Goal: Use online tool/utility: Utilize a website feature to perform a specific function

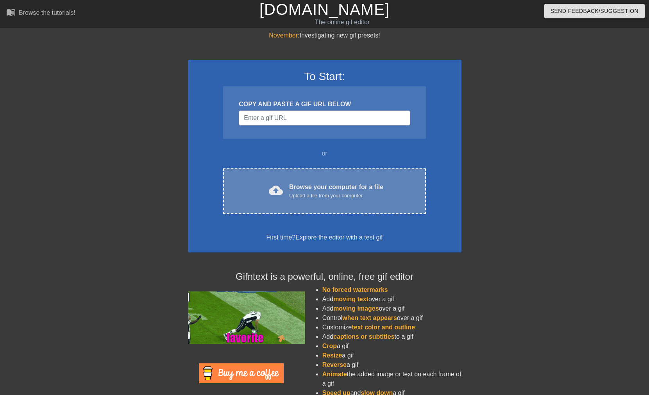
click at [327, 186] on div "Browse your computer for a file Upload a file from your computer" at bounding box center [336, 190] width 94 height 17
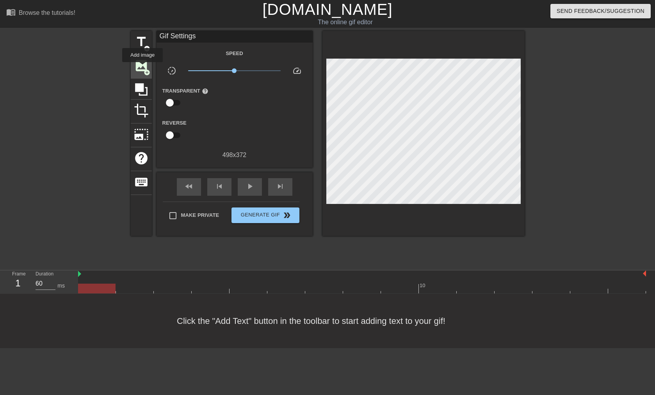
click at [143, 68] on span "image" at bounding box center [141, 65] width 15 height 15
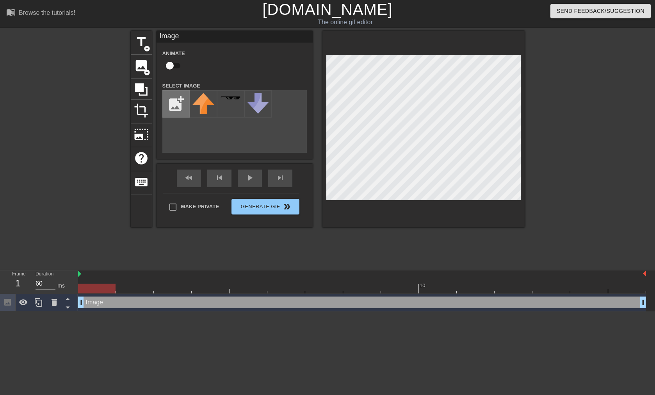
click at [170, 104] on input "file" at bounding box center [176, 104] width 27 height 27
type input "C:\fakepath\1582565218724.jpg"
click at [200, 108] on img at bounding box center [204, 104] width 22 height 22
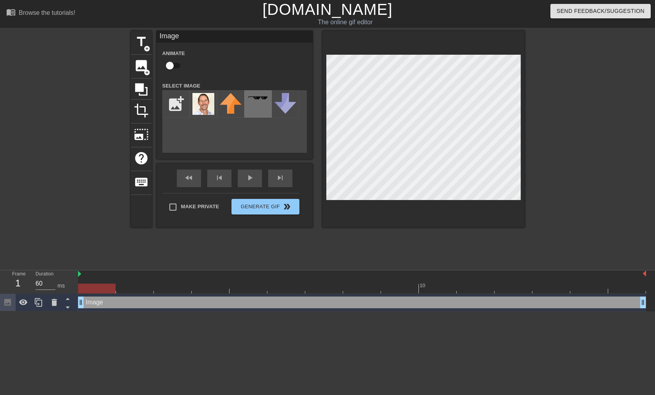
click at [259, 102] on div at bounding box center [258, 103] width 27 height 27
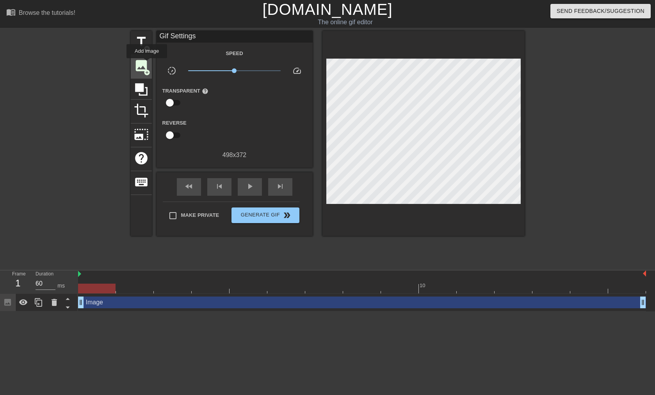
click at [147, 63] on span "image" at bounding box center [141, 65] width 15 height 15
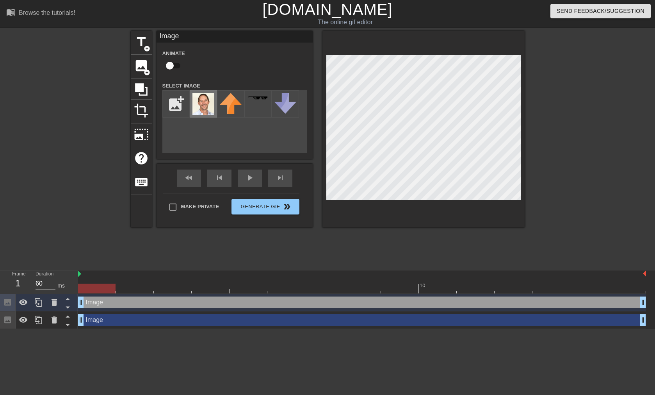
click at [206, 103] on img at bounding box center [204, 104] width 22 height 22
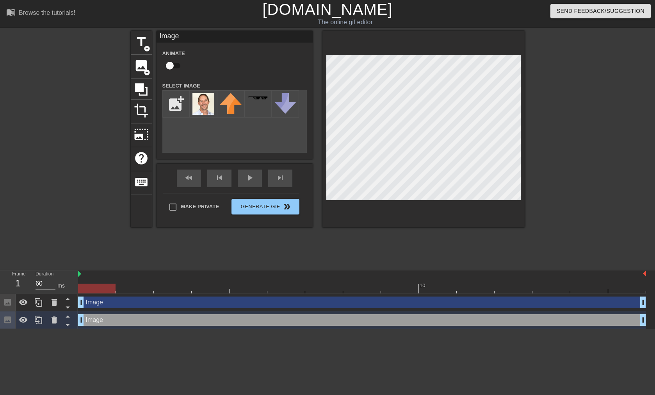
drag, startPoint x: 127, startPoint y: 320, endPoint x: 130, endPoint y: 304, distance: 15.8
click at [130, 304] on div "Image drag_handle drag_handle Image drag_handle drag_handle" at bounding box center [366, 311] width 577 height 35
drag, startPoint x: 7, startPoint y: 301, endPoint x: 7, endPoint y: 312, distance: 10.5
click at [7, 312] on div at bounding box center [39, 311] width 78 height 35
click at [68, 305] on icon at bounding box center [68, 307] width 10 height 10
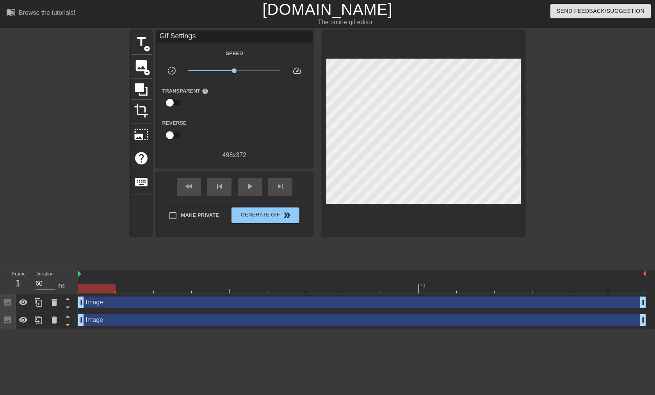
click at [565, 125] on div at bounding box center [592, 148] width 117 height 234
click at [264, 215] on span "Generate Gif double_arrow" at bounding box center [265, 215] width 61 height 9
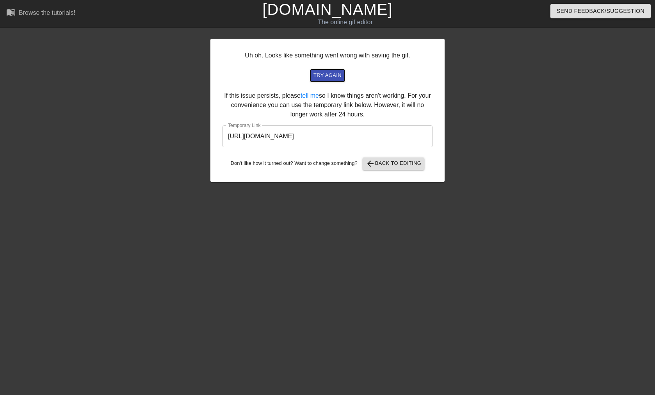
click at [319, 73] on span "try again" at bounding box center [328, 75] width 28 height 9
click at [402, 166] on span "arrow_back Back to Editing" at bounding box center [394, 163] width 56 height 9
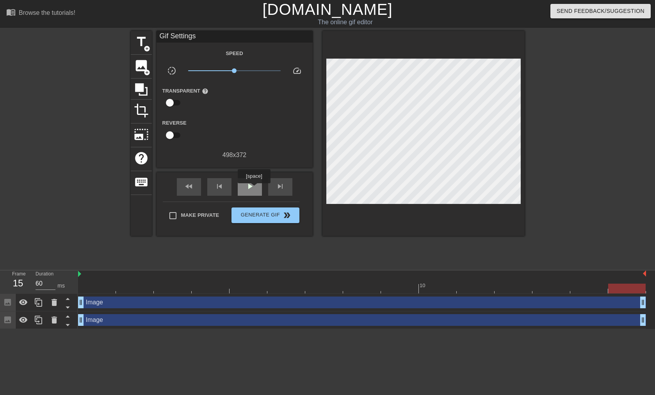
click at [254, 189] on span "play_arrow" at bounding box center [249, 186] width 9 height 9
